Goal: Obtain resource: Obtain resource

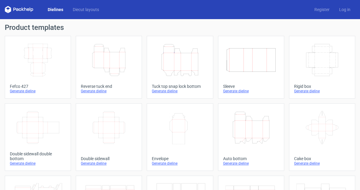
click at [165, 61] on icon "Height Depth Width" at bounding box center [179, 59] width 51 height 33
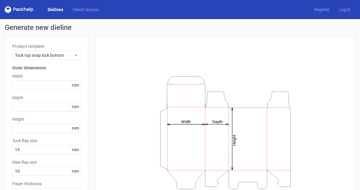
scroll to position [44, 0]
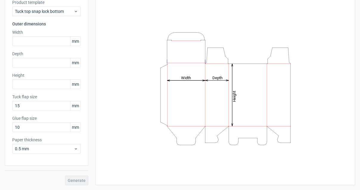
drag, startPoint x: 271, startPoint y: 101, endPoint x: 277, endPoint y: 103, distance: 6.4
click at [277, 103] on icon "Height Depth Width" at bounding box center [225, 88] width 179 height 119
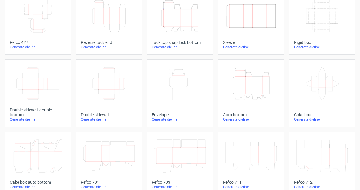
scroll to position [178, 0]
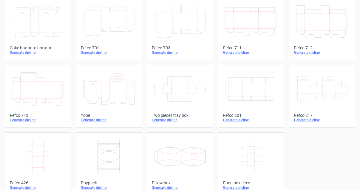
click at [104, 146] on icon at bounding box center [108, 156] width 51 height 33
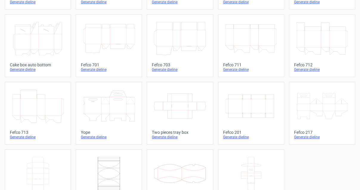
scroll to position [183, 0]
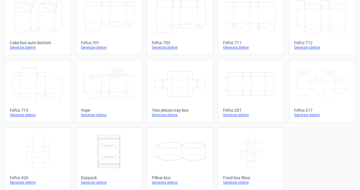
click at [116, 142] on icon at bounding box center [108, 151] width 51 height 33
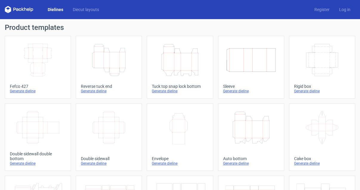
click at [248, 120] on icon "Height Depth Width" at bounding box center [251, 127] width 51 height 33
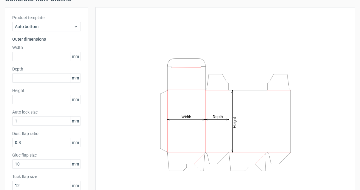
scroll to position [54, 0]
